Goal: Task Accomplishment & Management: Manage account settings

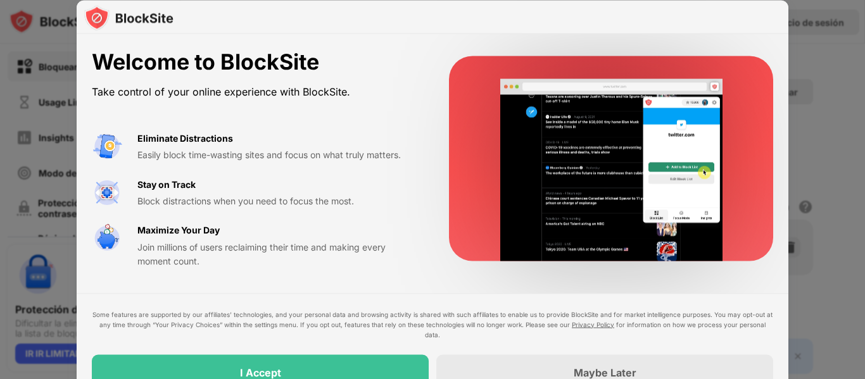
drag, startPoint x: 864, startPoint y: 67, endPoint x: 568, endPoint y: 251, distance: 348.3
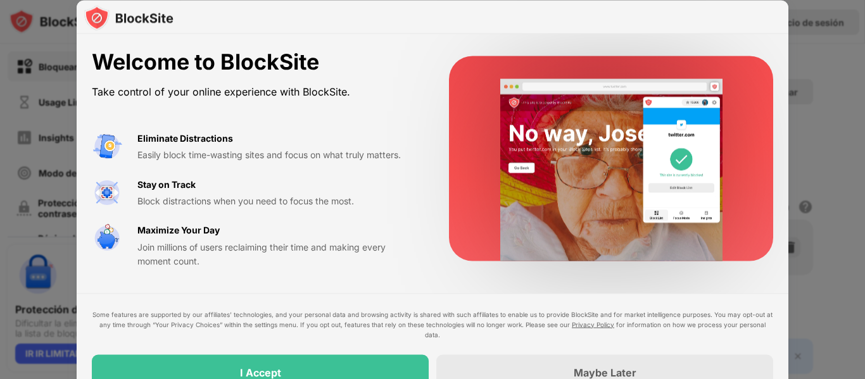
click at [722, 378] on div "Welcome to BlockSite Take control of your online experience with BlockSite. Eli…" at bounding box center [432, 379] width 865 height 0
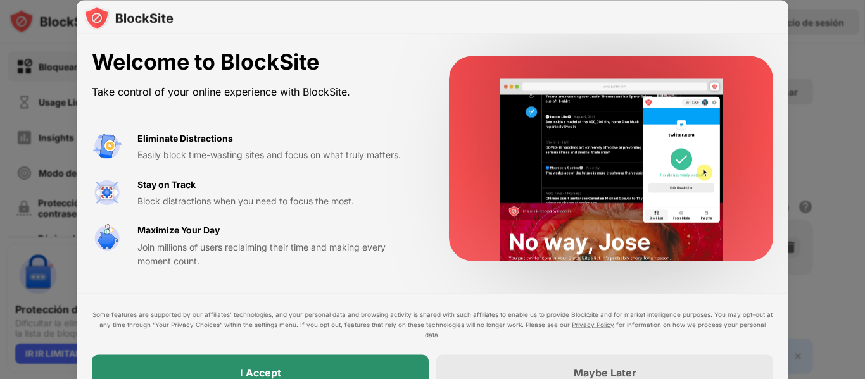
click at [356, 361] on div "I Accept" at bounding box center [260, 371] width 337 height 35
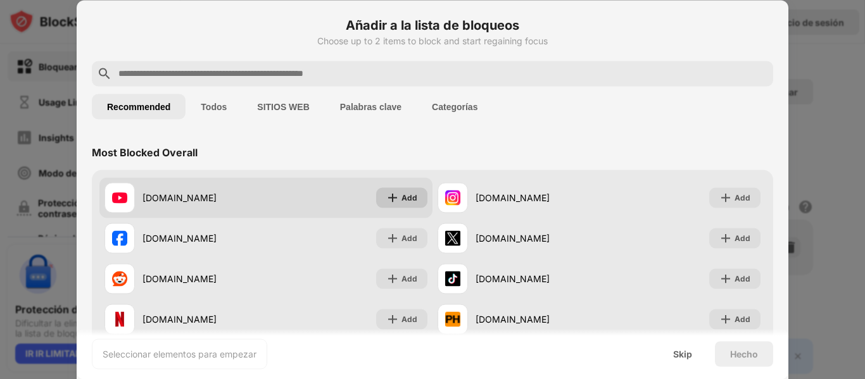
click at [386, 189] on div "Add" at bounding box center [401, 197] width 51 height 20
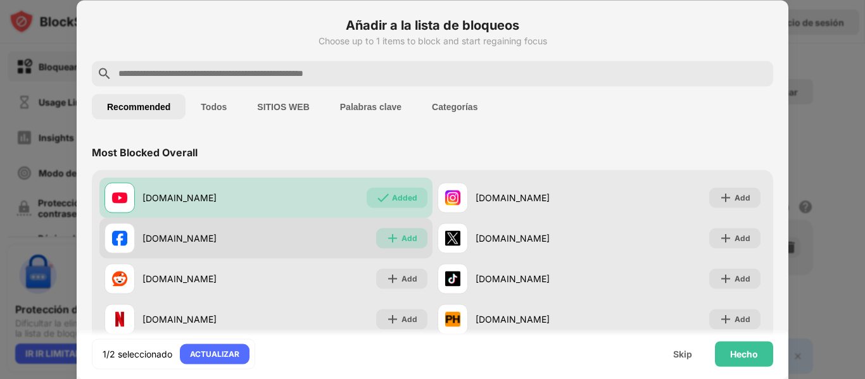
click at [394, 228] on div "Add" at bounding box center [401, 238] width 51 height 20
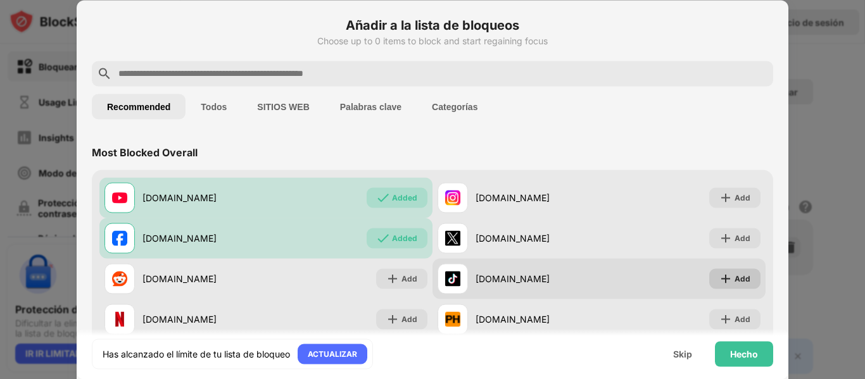
click at [734, 282] on div "Add" at bounding box center [742, 278] width 16 height 13
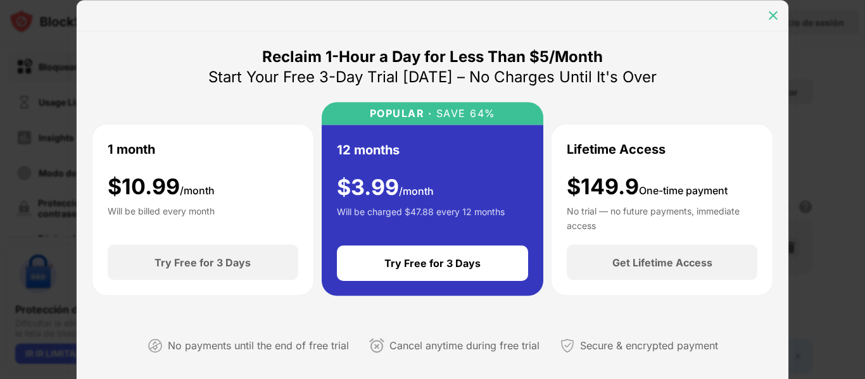
click at [774, 16] on img at bounding box center [772, 15] width 13 height 13
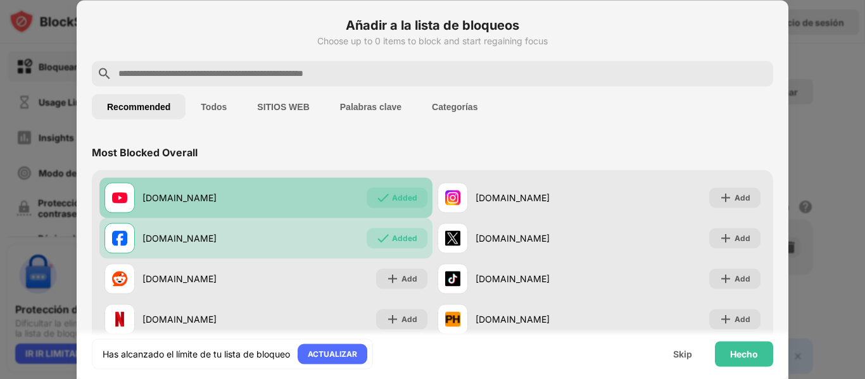
click at [389, 205] on div "Added" at bounding box center [396, 197] width 61 height 20
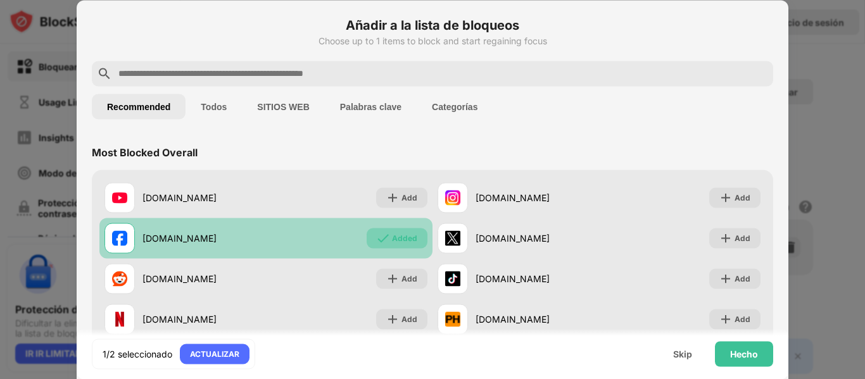
click at [392, 236] on div "Added" at bounding box center [404, 238] width 25 height 13
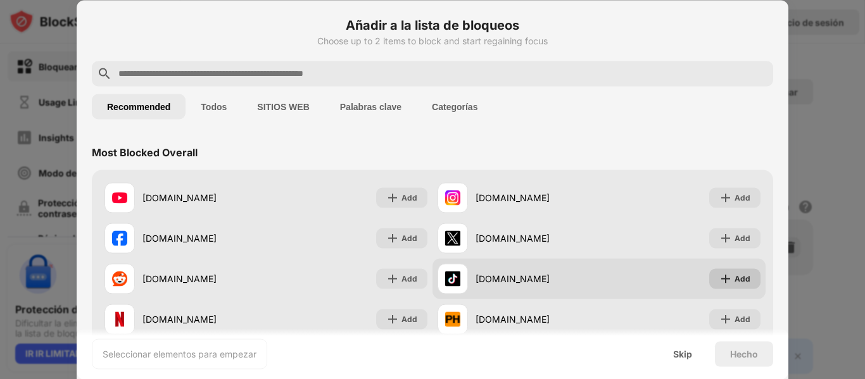
click at [725, 286] on div "Add" at bounding box center [734, 278] width 51 height 20
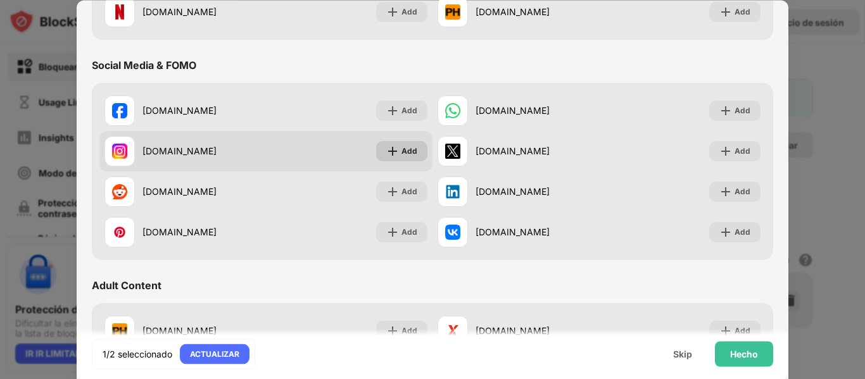
click at [386, 150] on img at bounding box center [392, 151] width 13 height 13
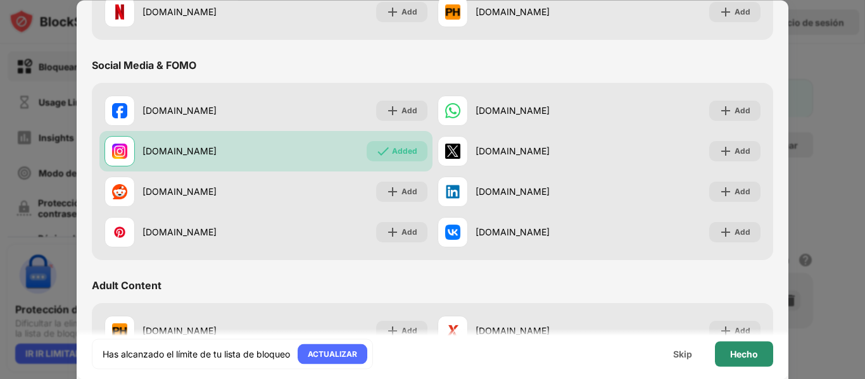
click at [753, 349] on div "Hecho" at bounding box center [744, 354] width 28 height 10
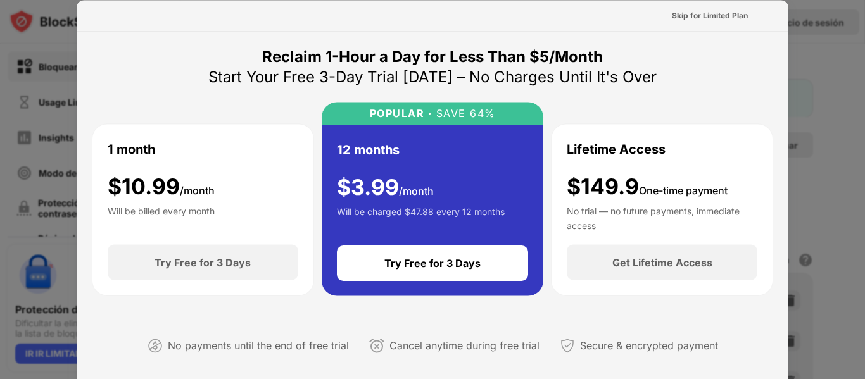
click at [789, 48] on div at bounding box center [432, 189] width 865 height 379
click at [843, 80] on div at bounding box center [432, 189] width 865 height 379
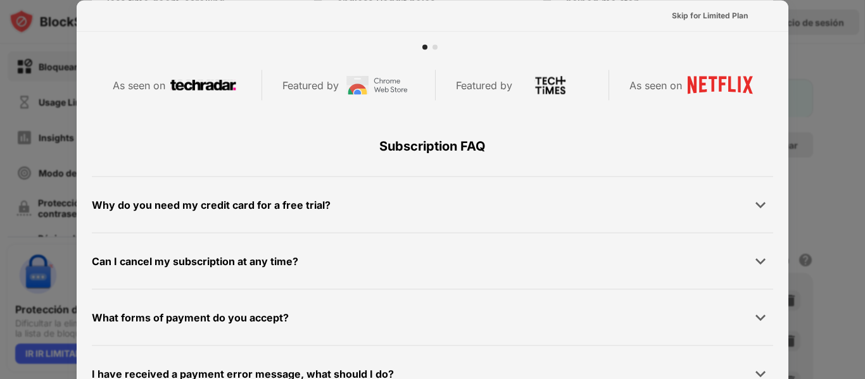
scroll to position [617, 0]
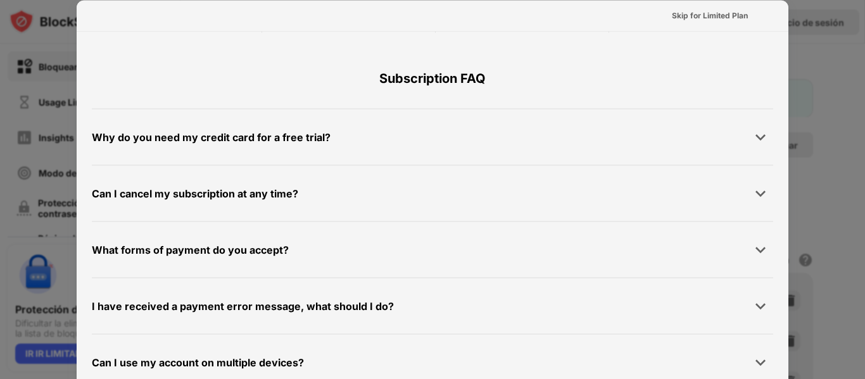
click at [853, 215] on div at bounding box center [432, 189] width 865 height 379
click at [854, 177] on div at bounding box center [432, 189] width 865 height 379
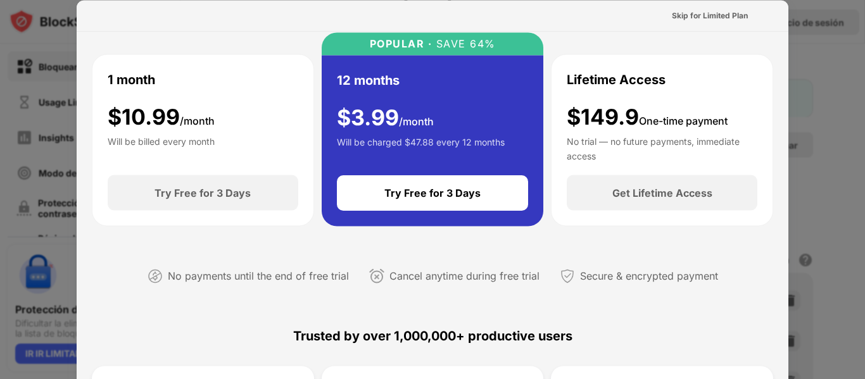
scroll to position [0, 0]
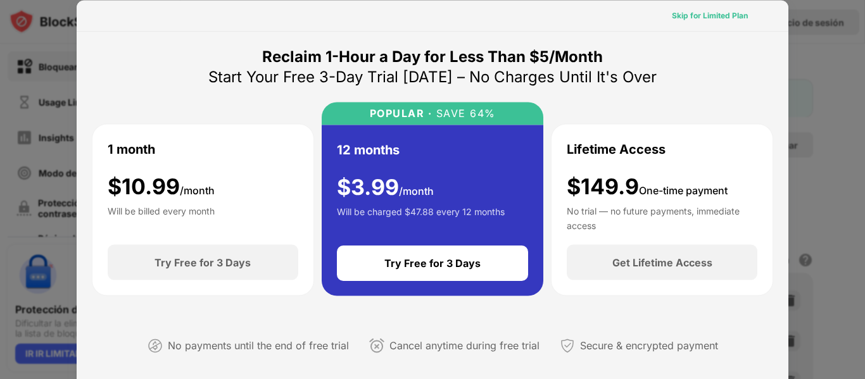
click at [741, 22] on div "Skip for Limited Plan" at bounding box center [709, 15] width 96 height 20
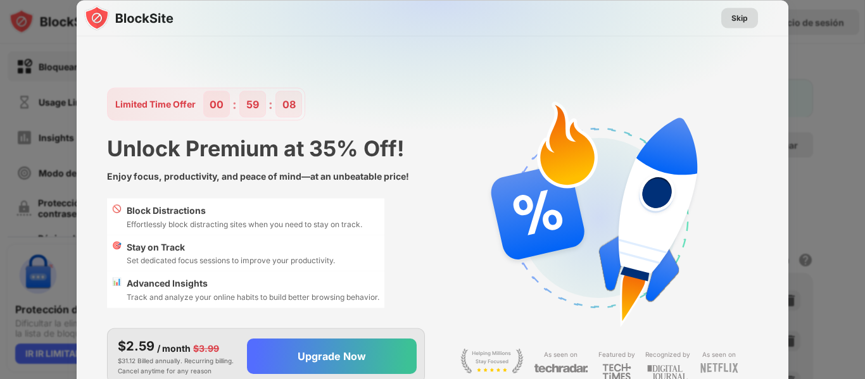
click at [735, 21] on div "Skip" at bounding box center [739, 17] width 16 height 13
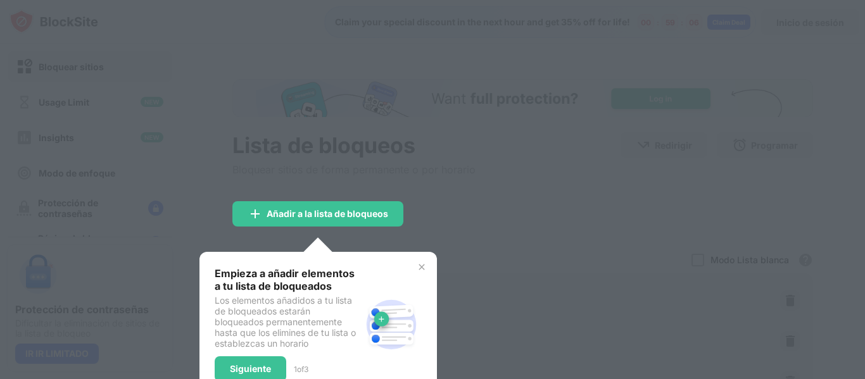
click at [504, 213] on div at bounding box center [432, 189] width 865 height 379
click at [749, 111] on div at bounding box center [432, 189] width 865 height 379
click at [241, 365] on div "Siguiente" at bounding box center [250, 369] width 41 height 10
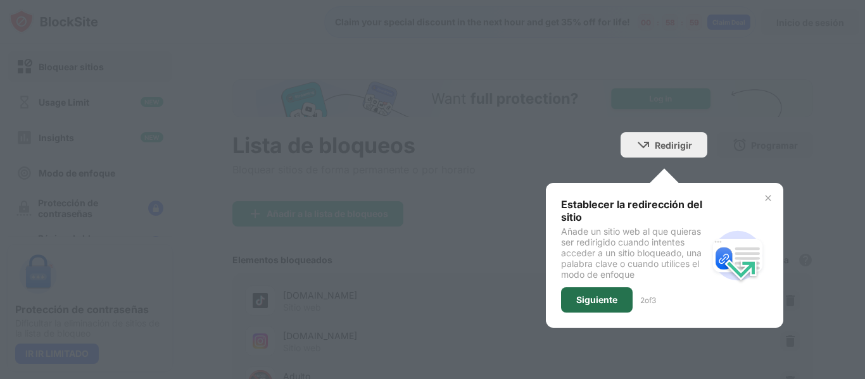
click at [597, 298] on div "Siguiente" at bounding box center [596, 300] width 41 height 10
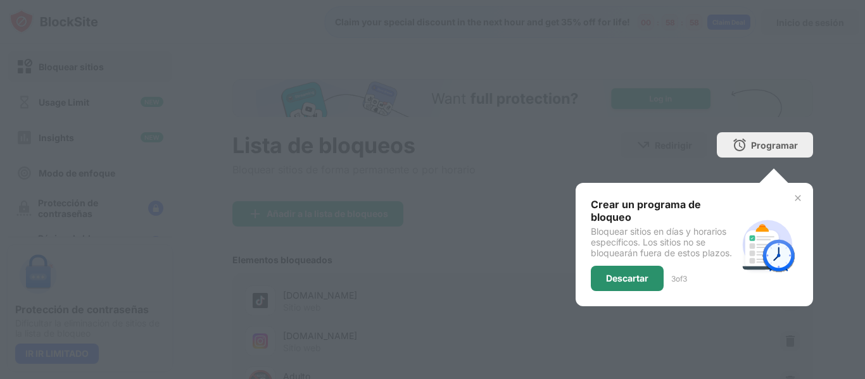
click at [627, 266] on div "Descartar" at bounding box center [627, 278] width 73 height 25
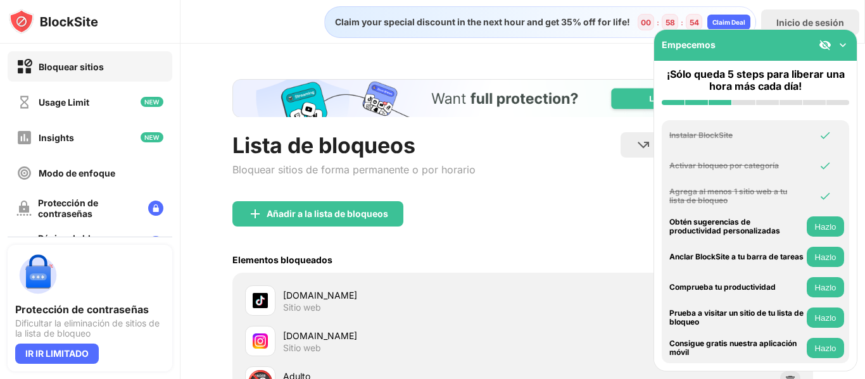
click at [496, 244] on div "Añadir a la lista de bloqueos" at bounding box center [522, 224] width 580 height 46
click at [841, 42] on img at bounding box center [842, 45] width 13 height 13
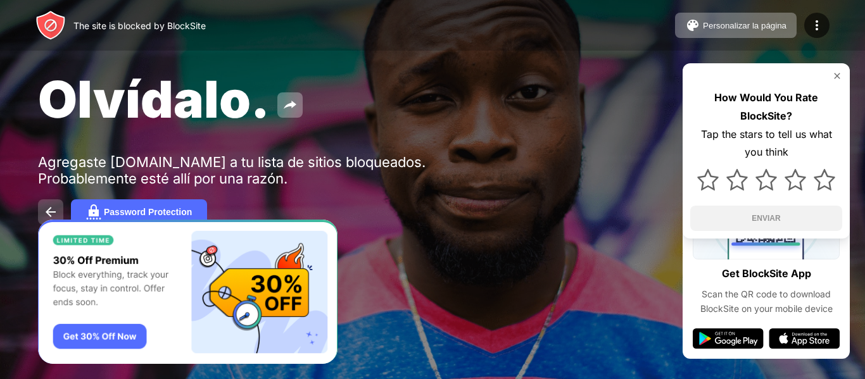
click at [54, 204] on button at bounding box center [50, 211] width 25 height 25
click at [825, 27] on div at bounding box center [816, 25] width 25 height 25
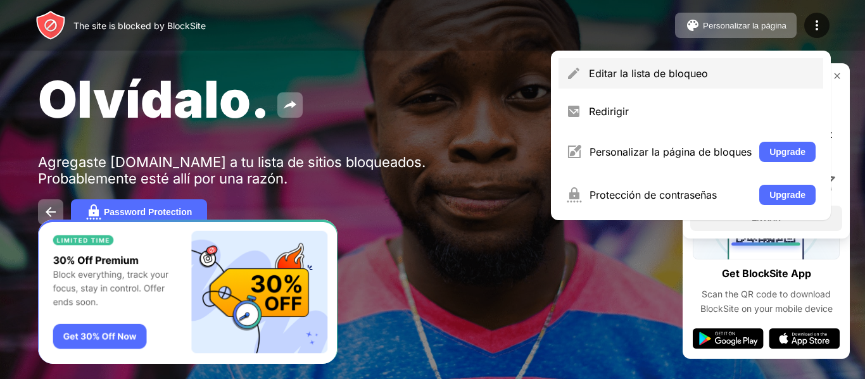
click at [703, 72] on div "Editar la lista de bloqueo" at bounding box center [702, 73] width 227 height 13
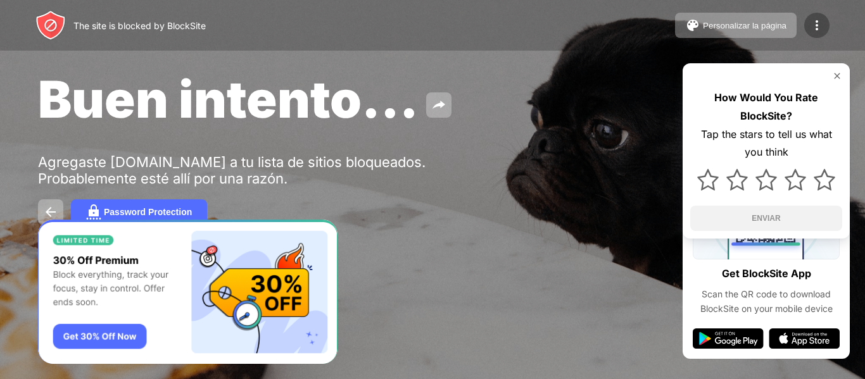
click at [808, 28] on div at bounding box center [816, 25] width 25 height 25
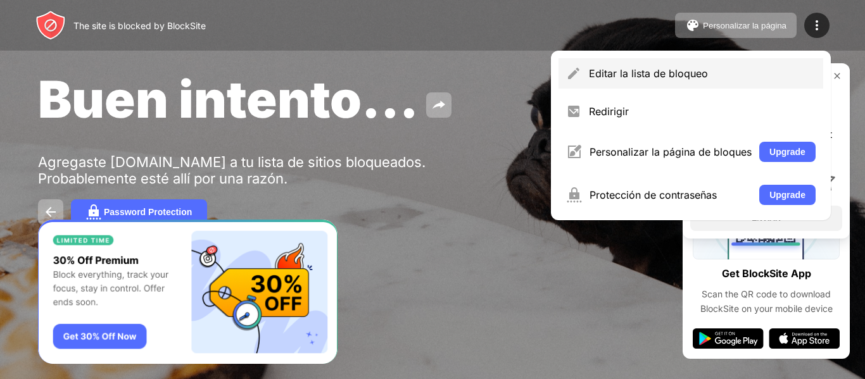
click at [666, 86] on div "Editar la lista de bloqueo" at bounding box center [690, 73] width 265 height 30
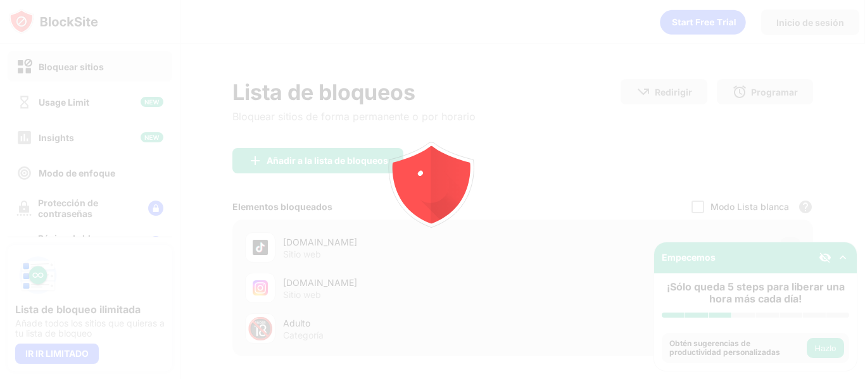
click at [666, 86] on div "Bloquear sitios Usage Limit Insights Modo de enfoque Protección de contraseñas …" at bounding box center [432, 189] width 865 height 379
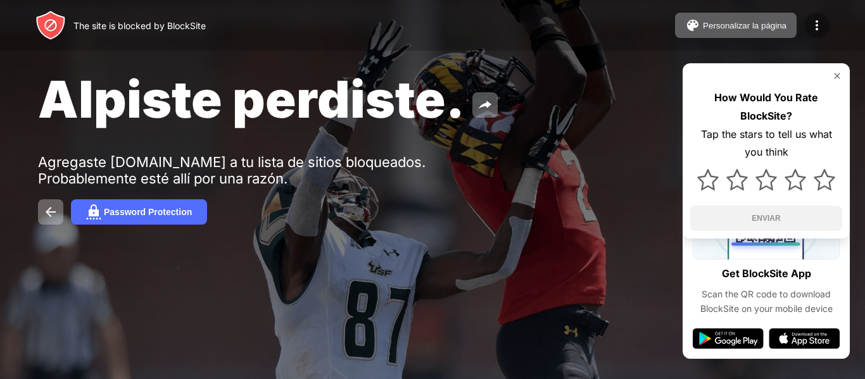
click at [811, 22] on img at bounding box center [816, 25] width 15 height 15
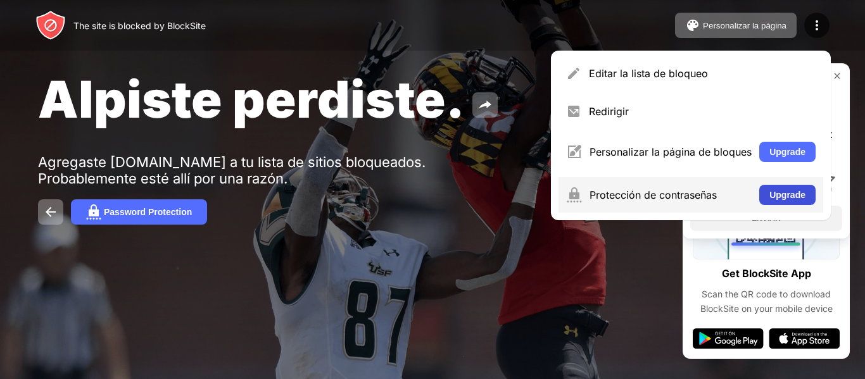
click at [778, 194] on button "Upgrade" at bounding box center [787, 195] width 56 height 20
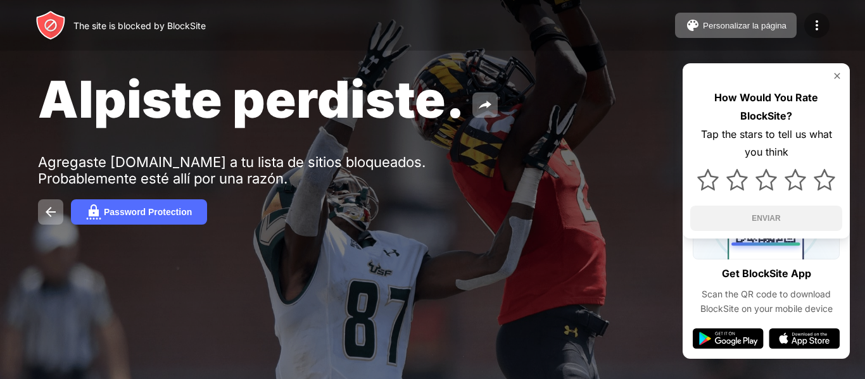
click at [820, 22] on img at bounding box center [816, 25] width 15 height 15
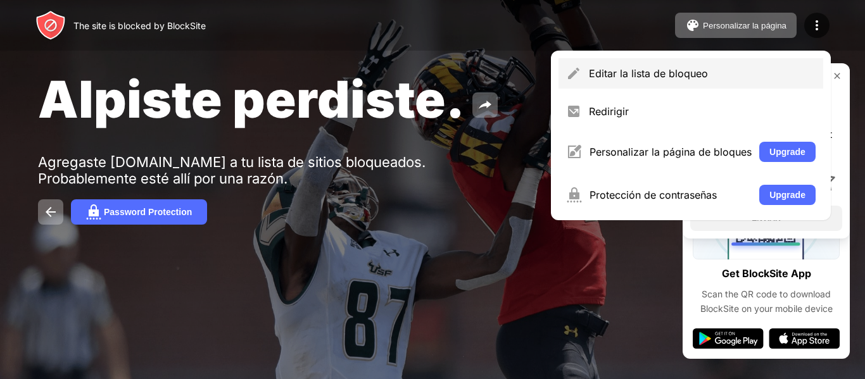
click at [609, 83] on div "Editar la lista de bloqueo" at bounding box center [690, 73] width 265 height 30
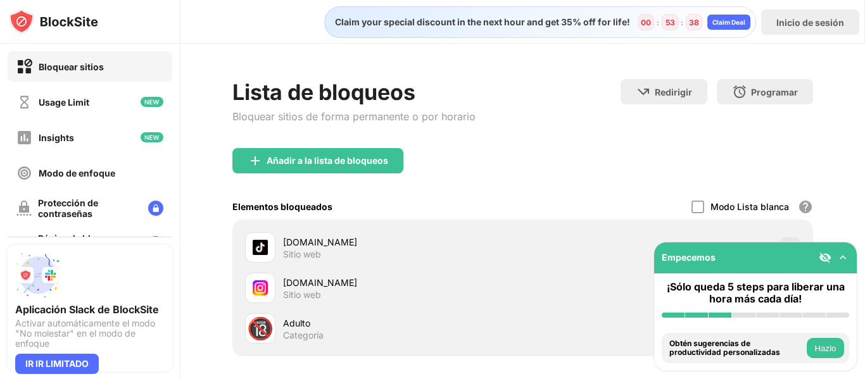
scroll to position [116, 0]
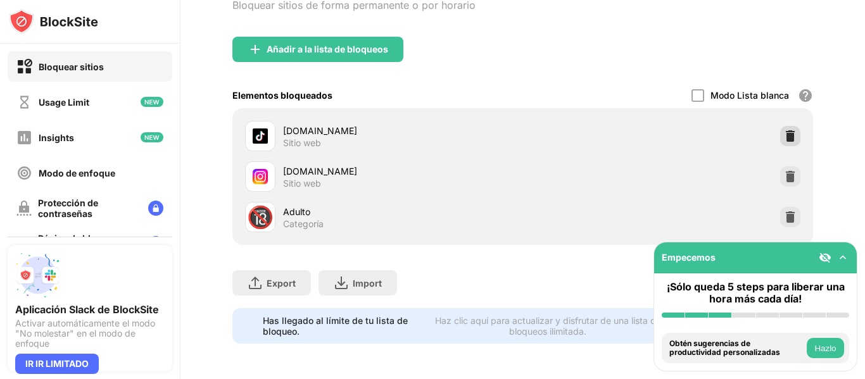
click at [785, 131] on img at bounding box center [790, 136] width 13 height 13
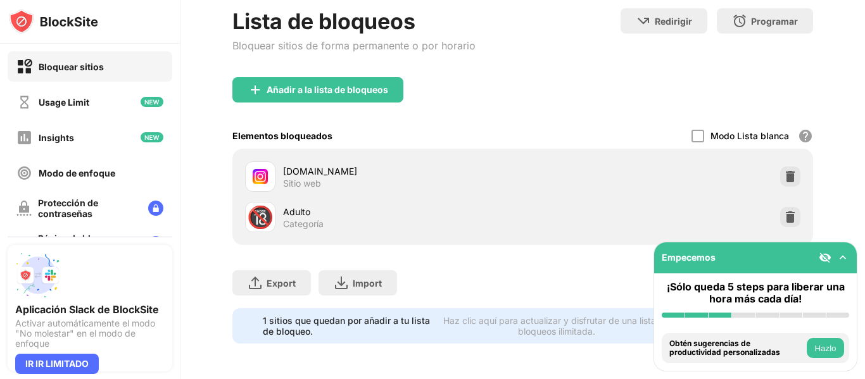
scroll to position [80, 0]
click at [784, 170] on img at bounding box center [790, 176] width 13 height 13
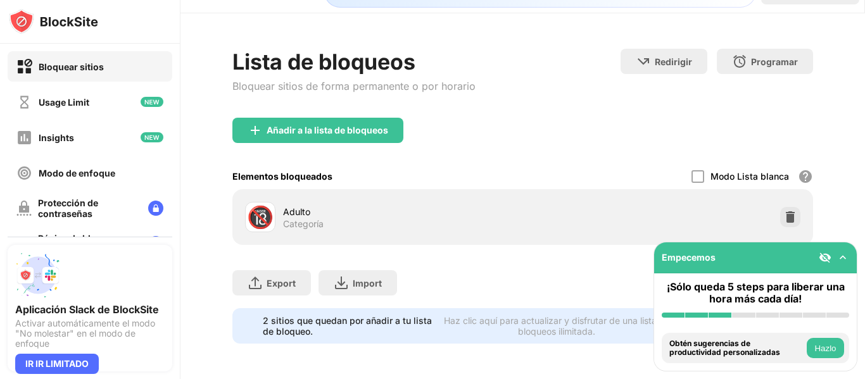
scroll to position [40, 0]
click at [784, 211] on img at bounding box center [790, 217] width 13 height 13
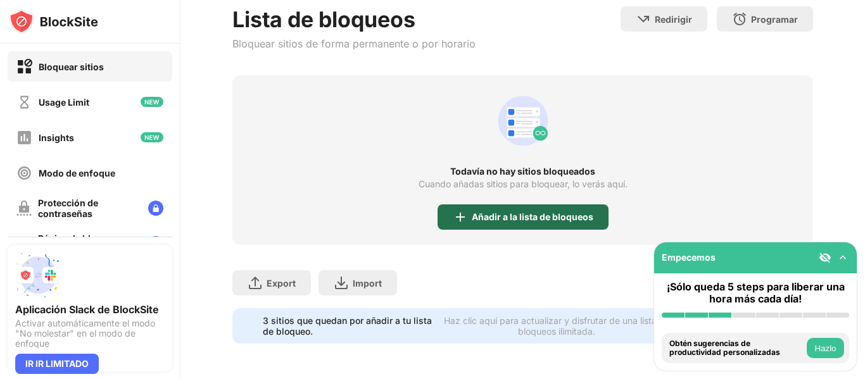
click at [599, 204] on div "Añadir a la lista de bloqueos" at bounding box center [522, 216] width 171 height 25
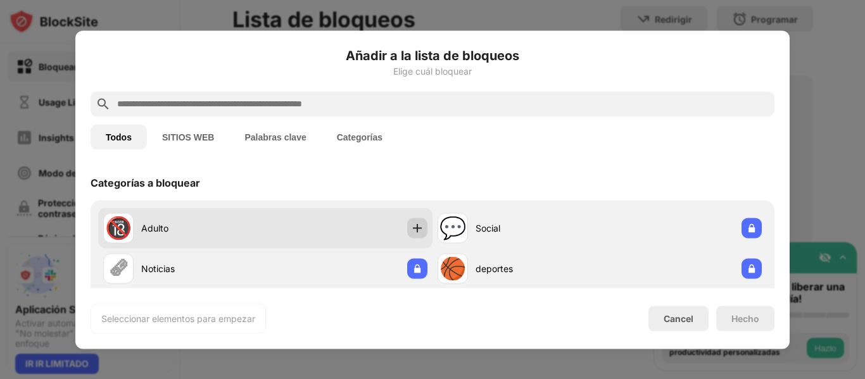
click at [411, 234] on img at bounding box center [417, 228] width 13 height 13
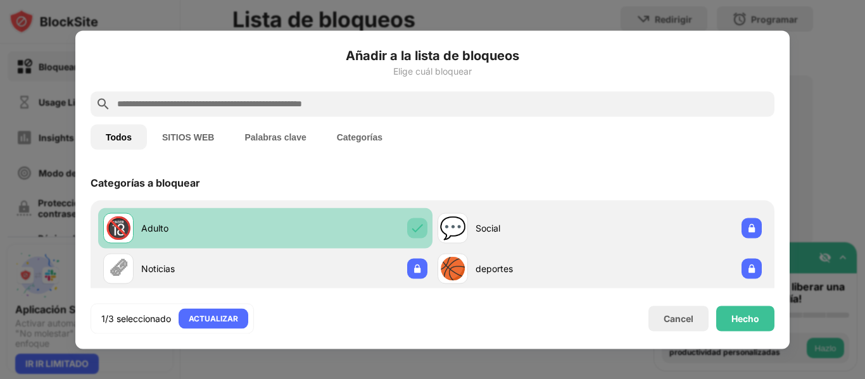
click at [414, 225] on img at bounding box center [417, 228] width 13 height 13
